Goal: Task Accomplishment & Management: Manage account settings

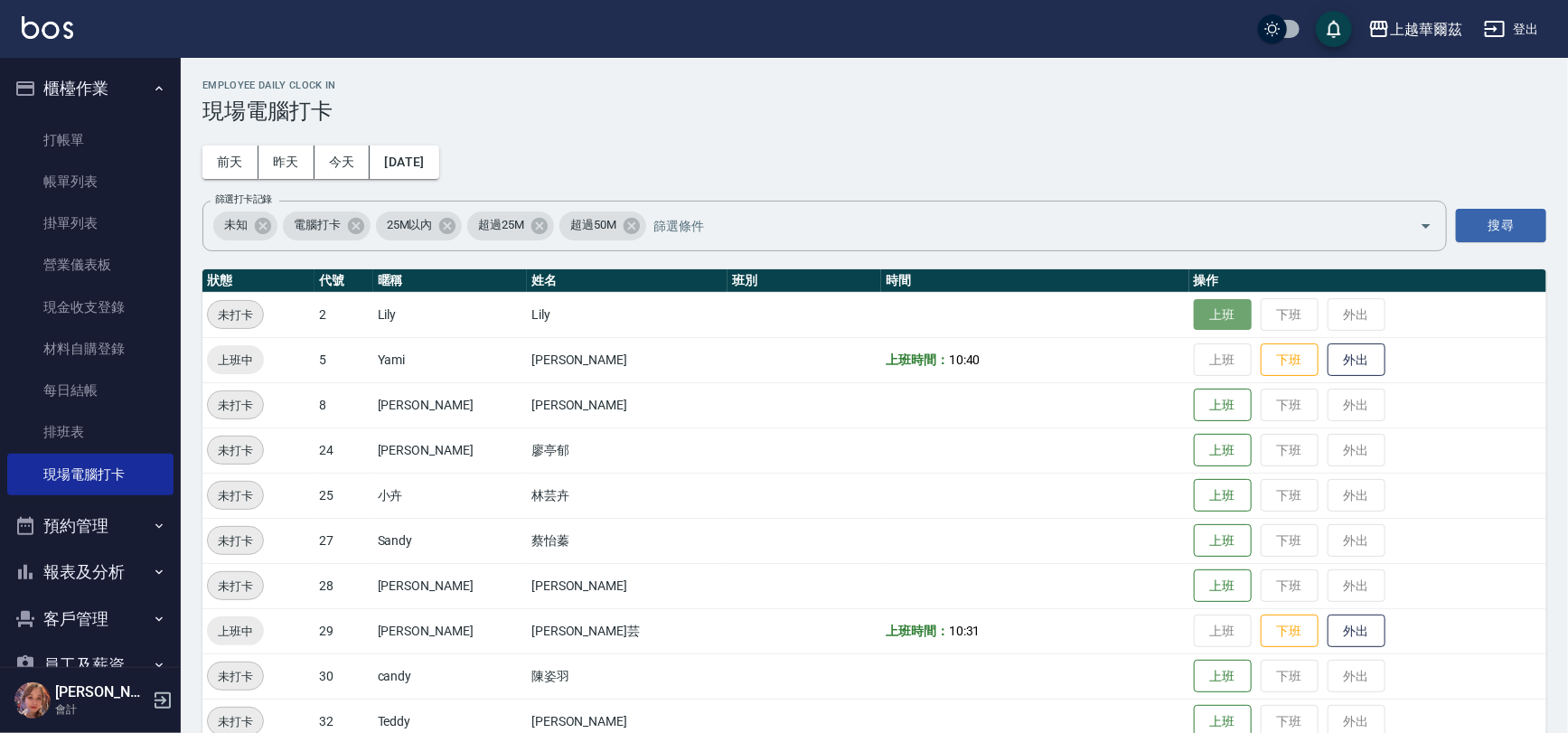
click at [1194, 306] on button "上班" at bounding box center [1223, 315] width 58 height 31
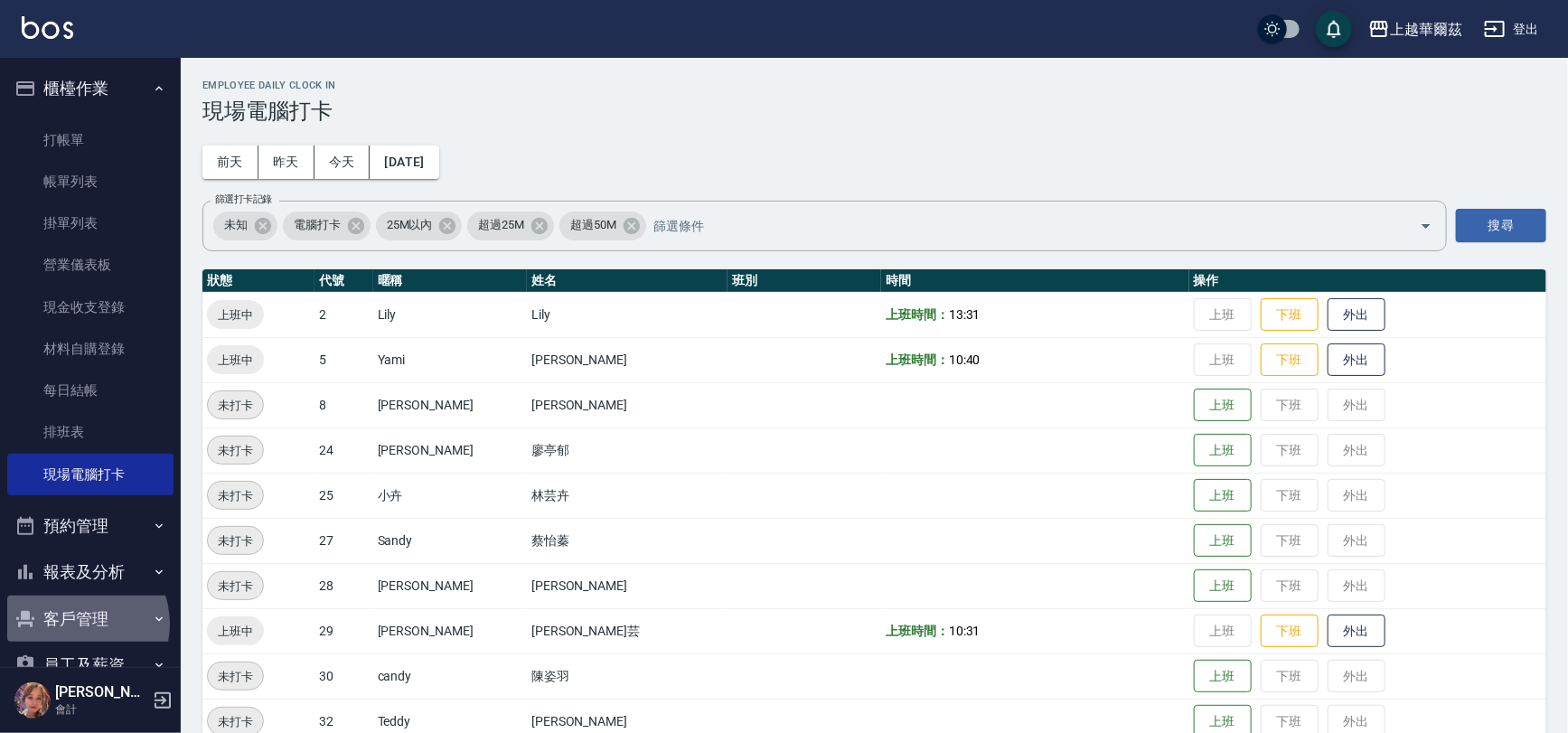
click at [78, 624] on button "客戶管理" at bounding box center [90, 619] width 166 height 47
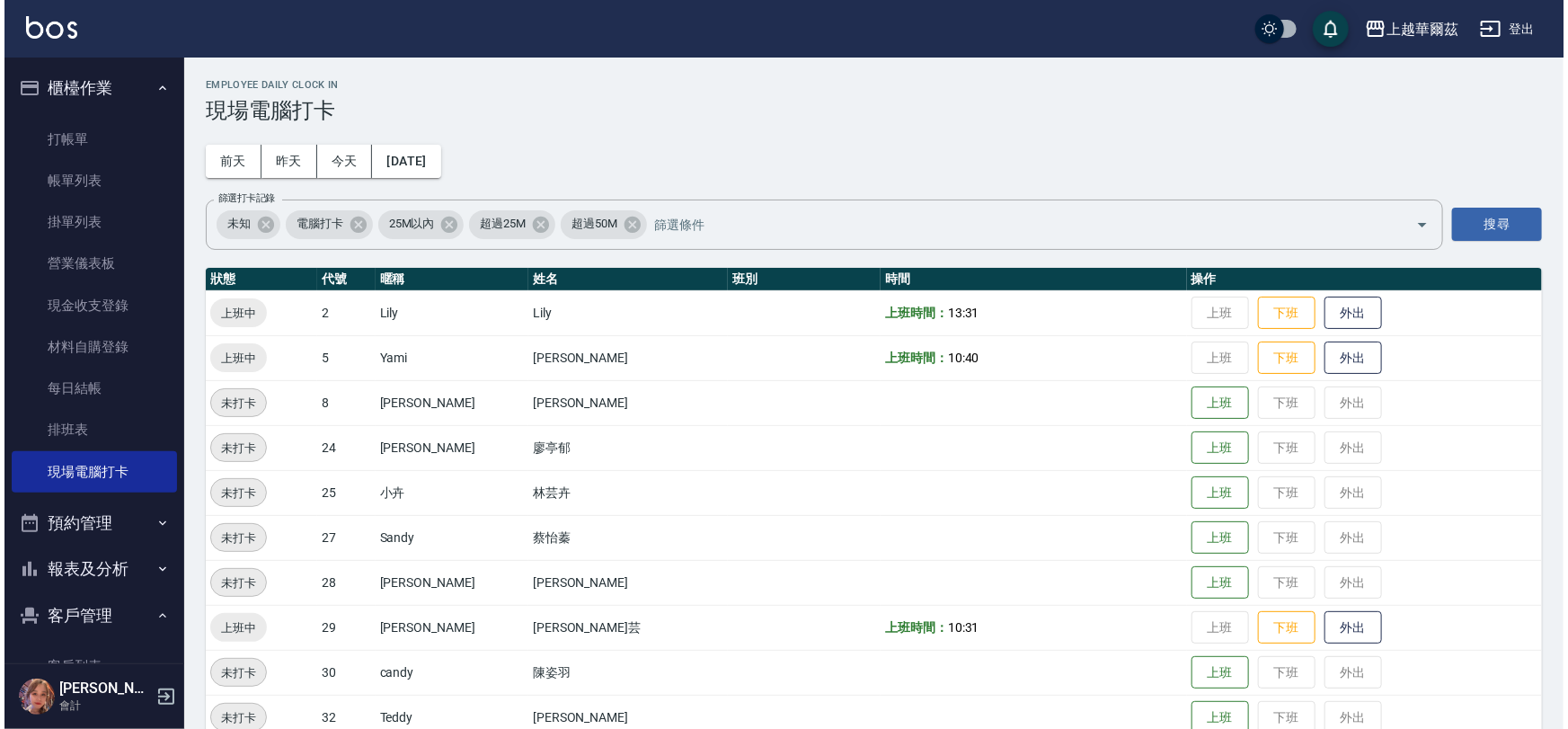
scroll to position [181, 0]
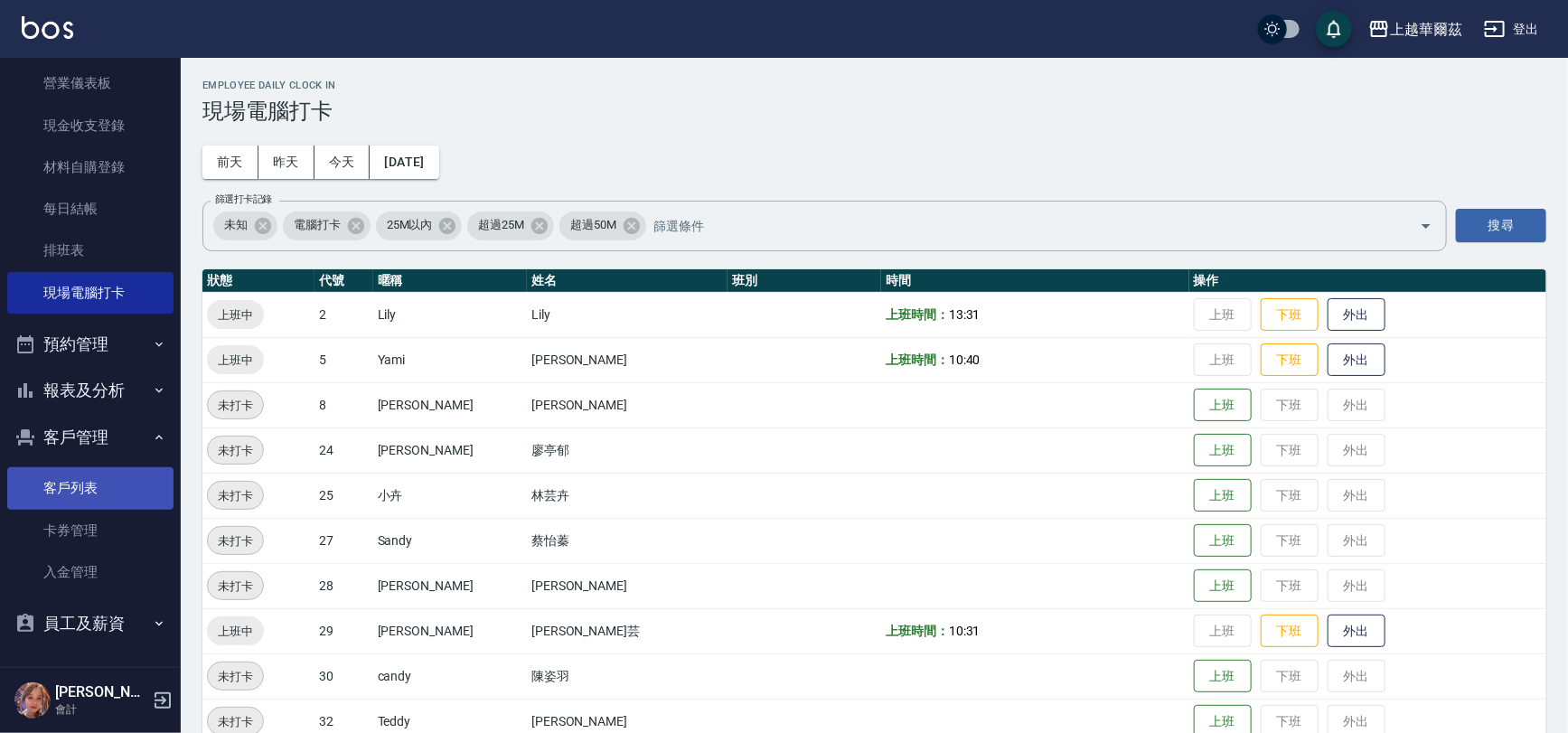
click at [69, 502] on link "客戶列表" at bounding box center [90, 487] width 166 height 42
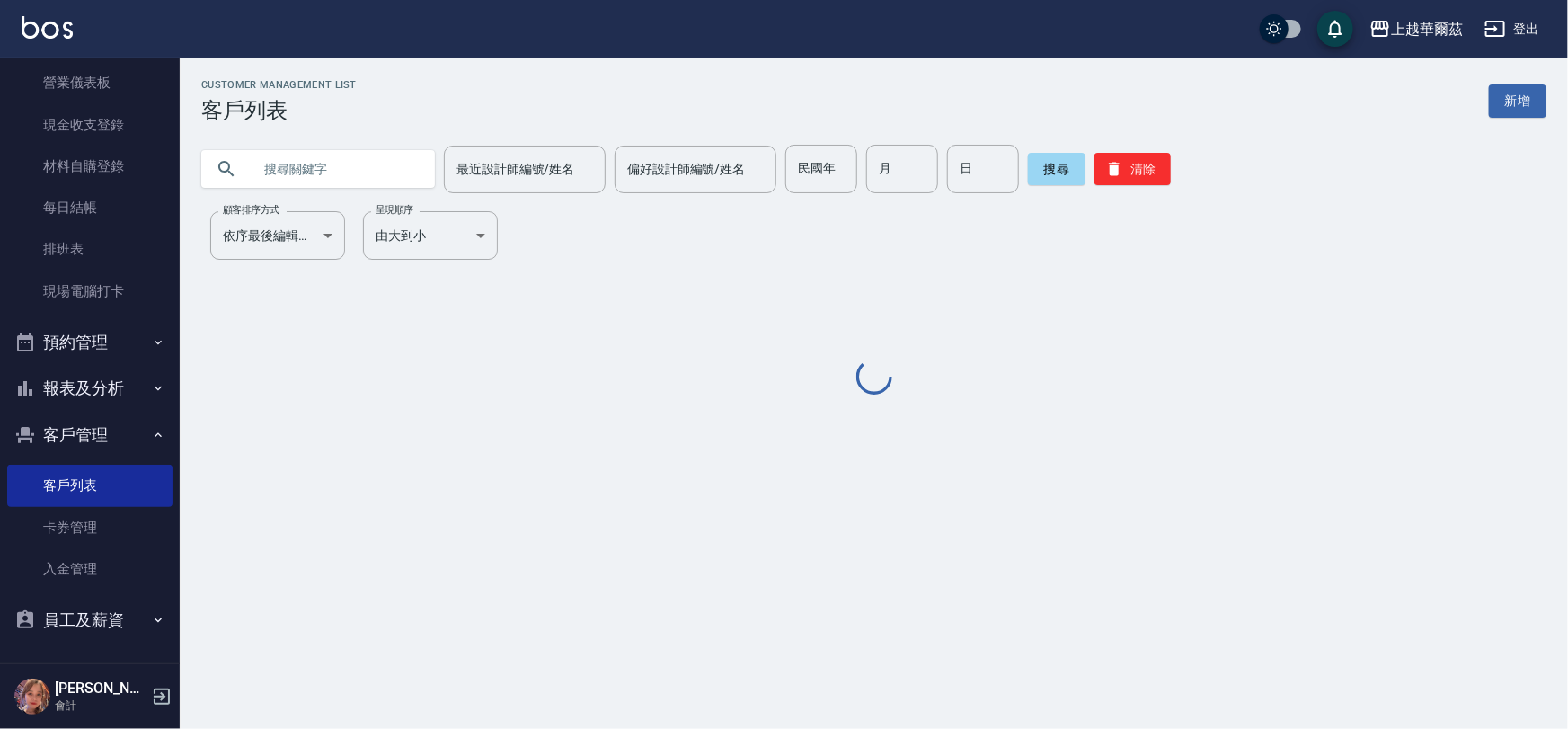
click at [273, 162] on input "text" at bounding box center [336, 169] width 169 height 49
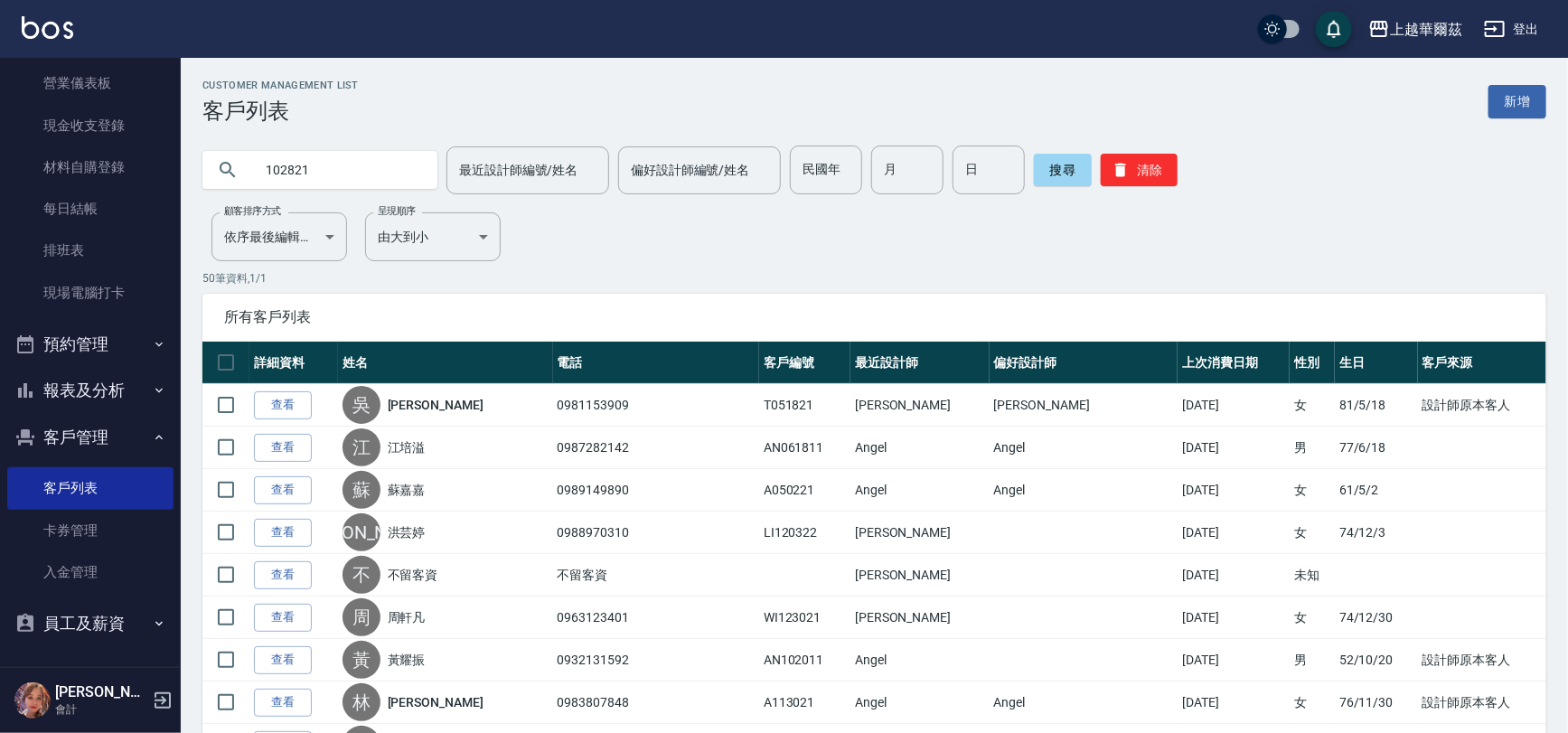
type input "102821"
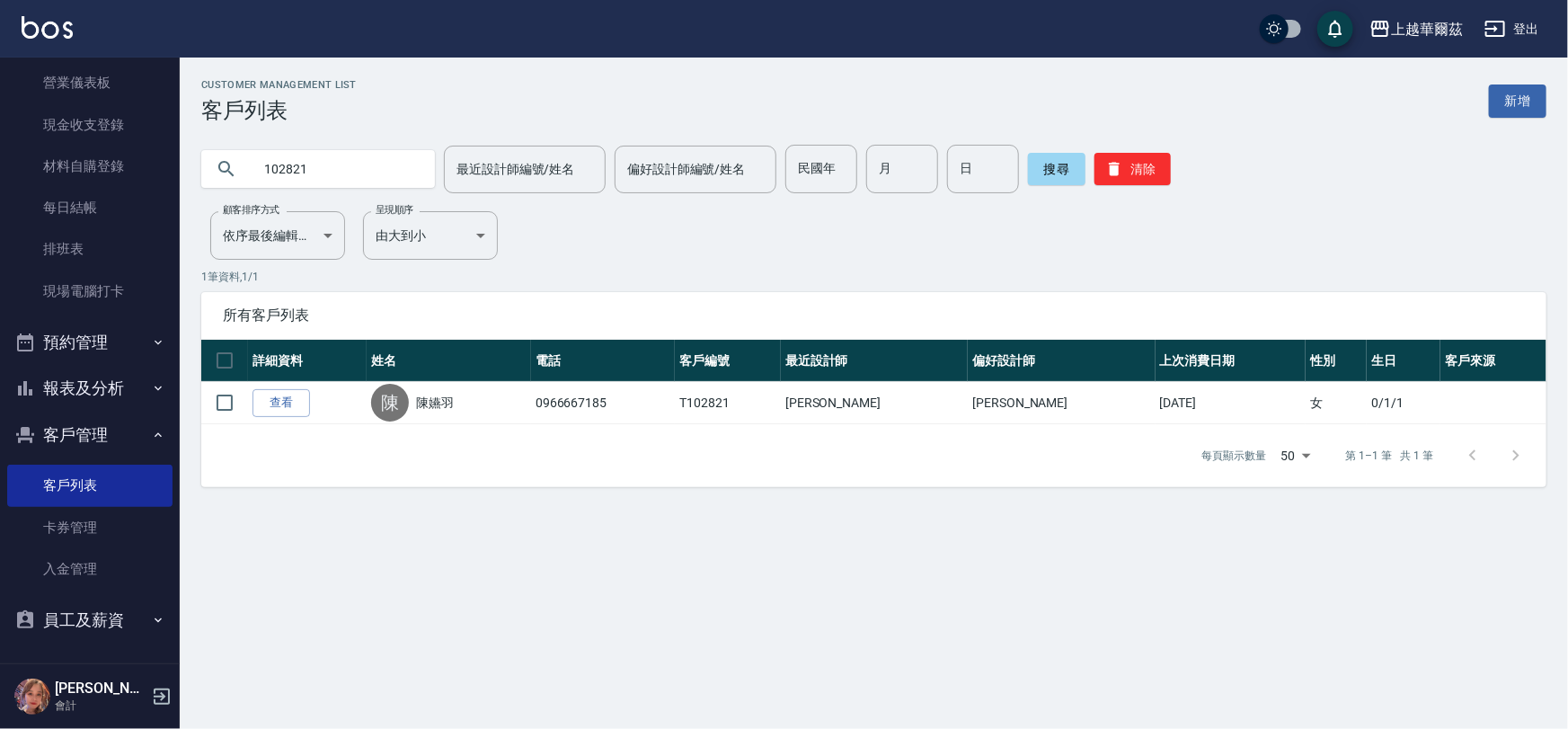
click at [290, 398] on link "查看" at bounding box center [281, 403] width 58 height 28
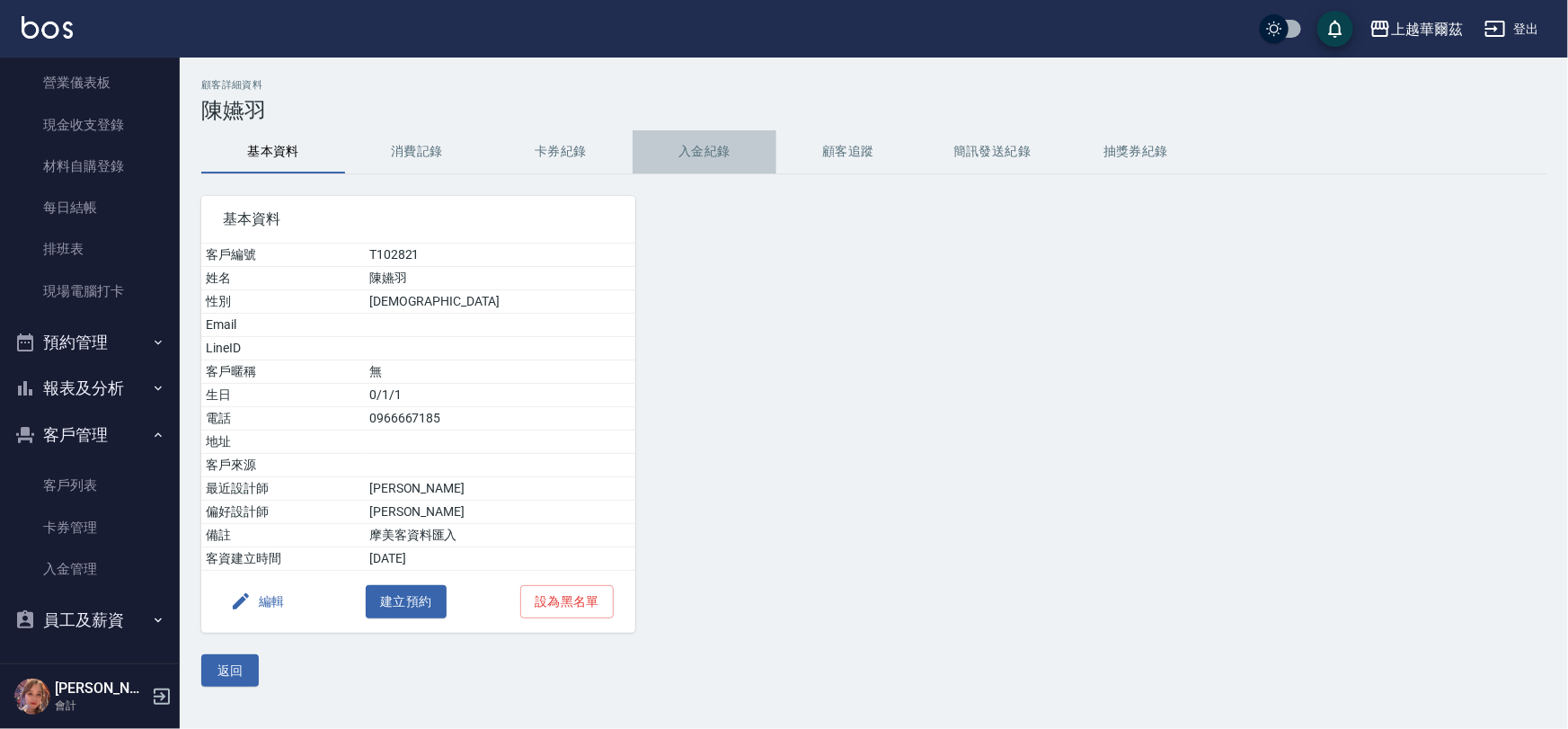
click at [695, 146] on button "入金紀錄" at bounding box center [705, 151] width 144 height 43
click at [706, 139] on button "入金紀錄" at bounding box center [705, 151] width 144 height 43
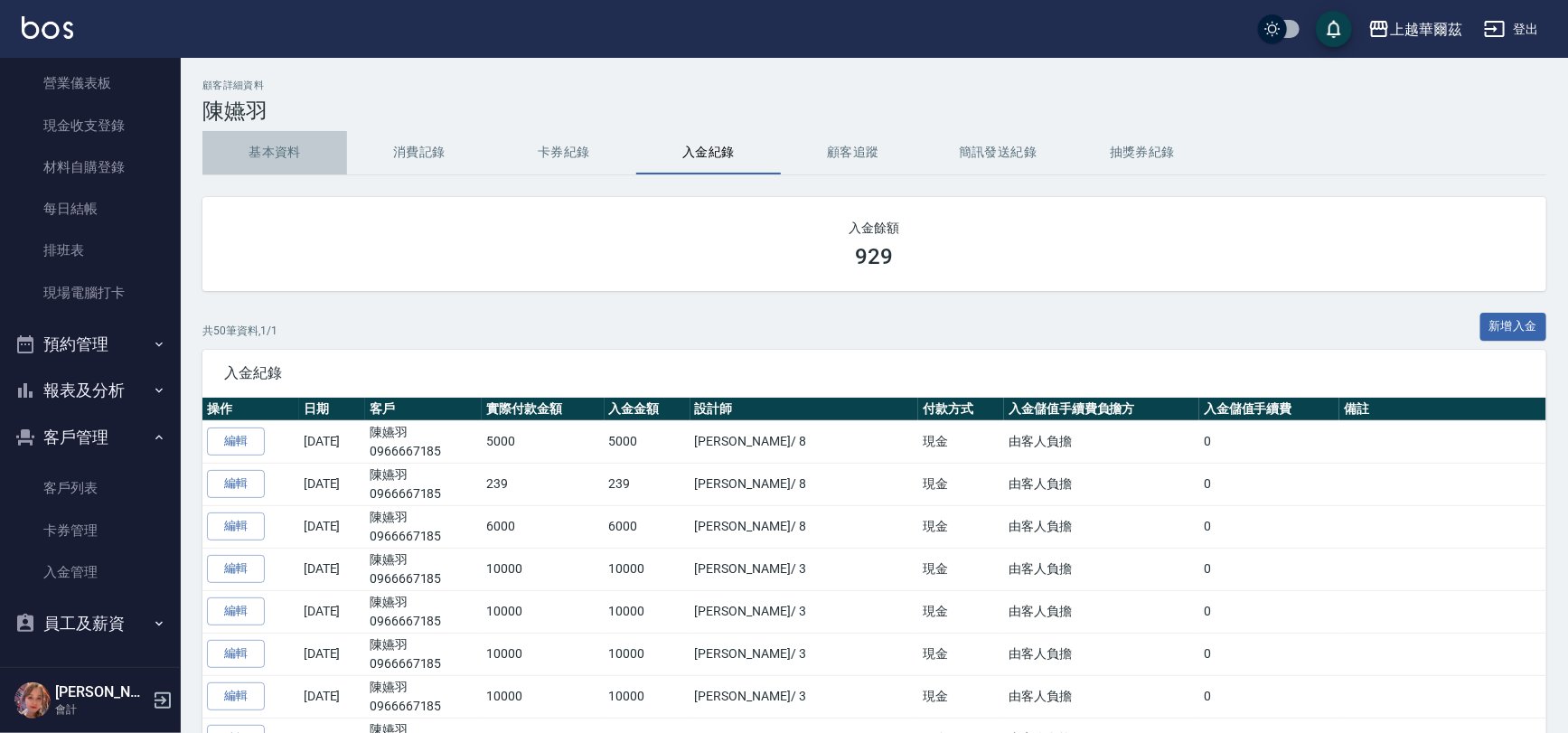
click at [243, 161] on button "基本資料" at bounding box center [274, 152] width 145 height 43
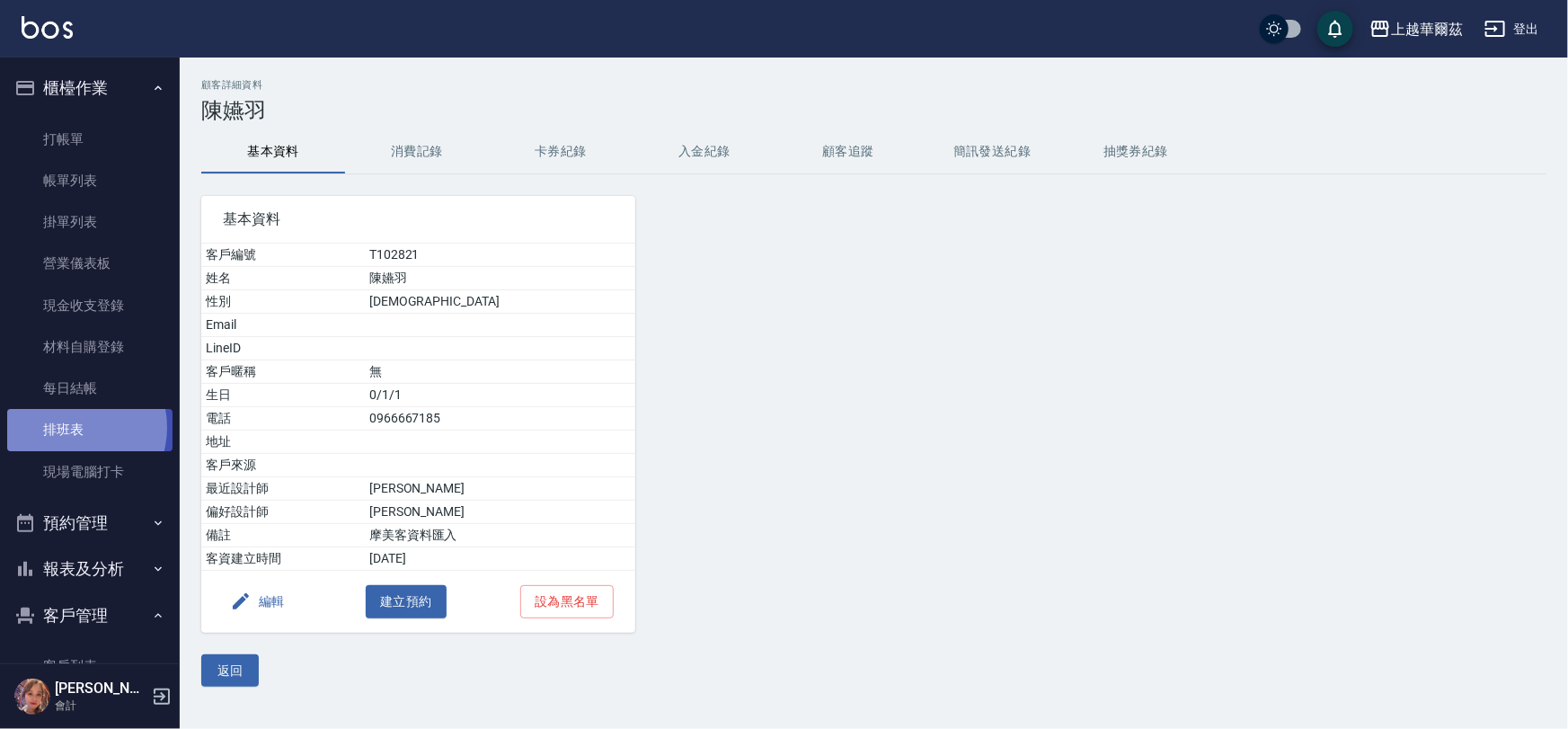
click at [72, 427] on link "排班表" at bounding box center [90, 429] width 165 height 41
